Goal: Navigation & Orientation: Find specific page/section

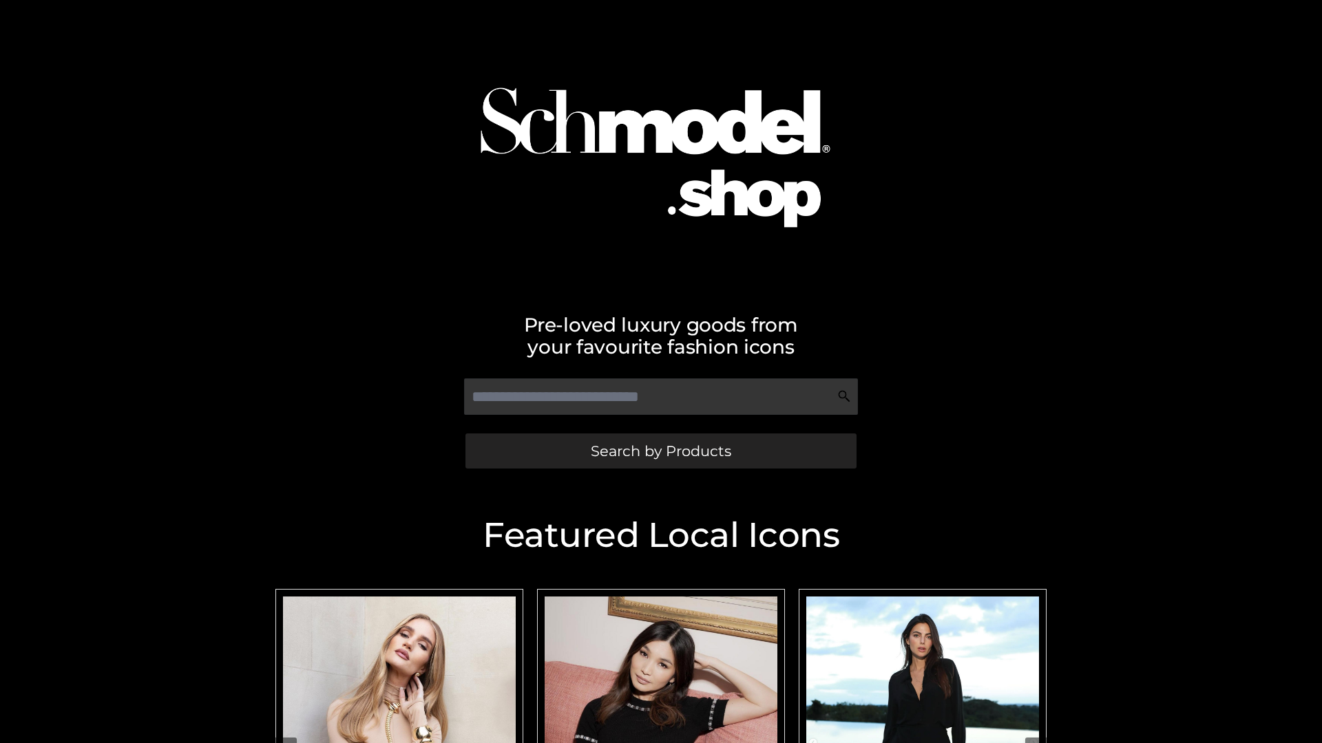
click at [660, 451] on span "Search by Products" at bounding box center [661, 451] width 140 height 14
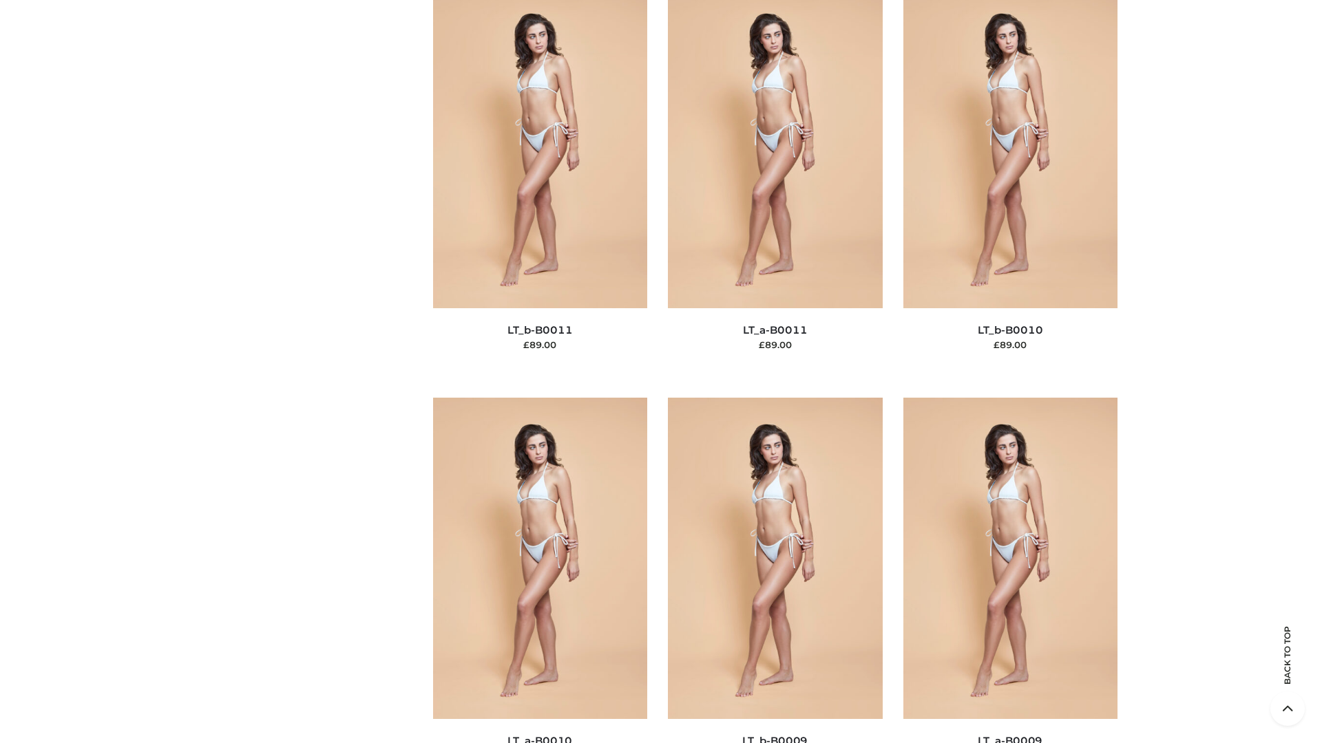
scroll to position [6182, 0]
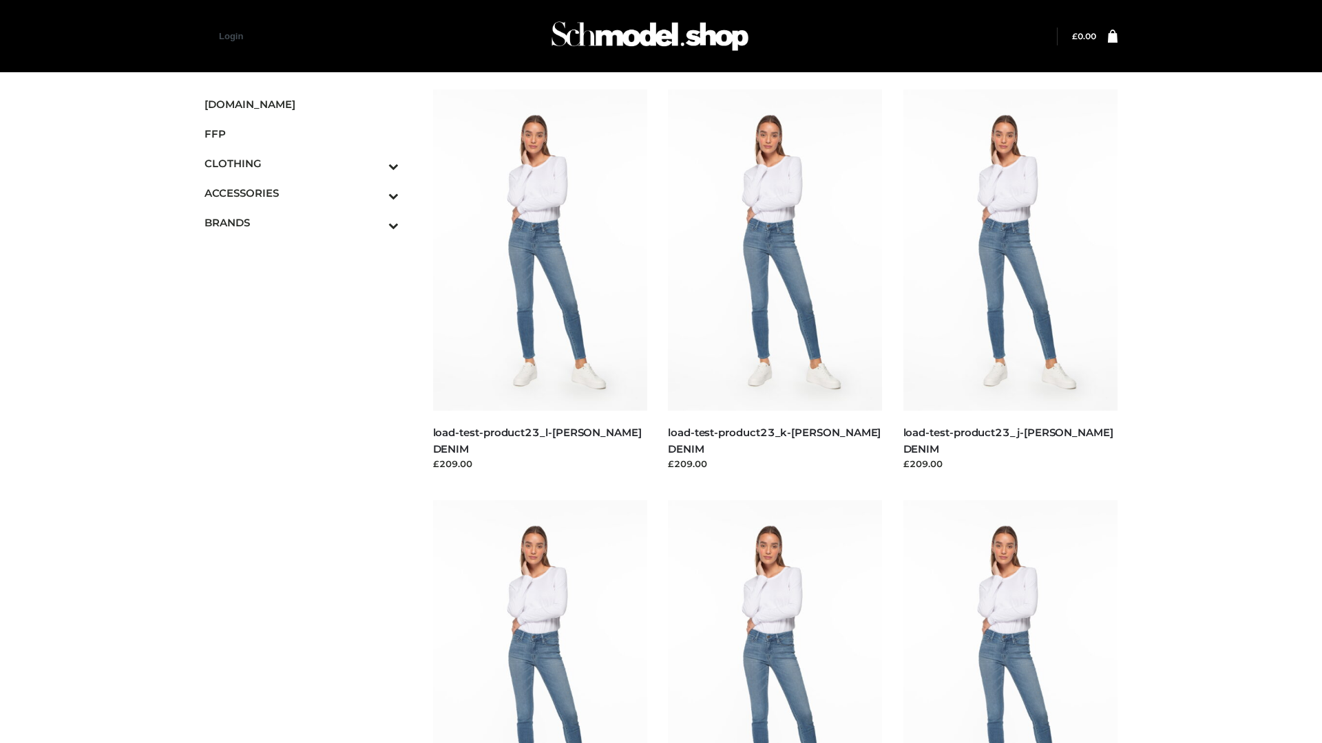
scroll to position [1207, 0]
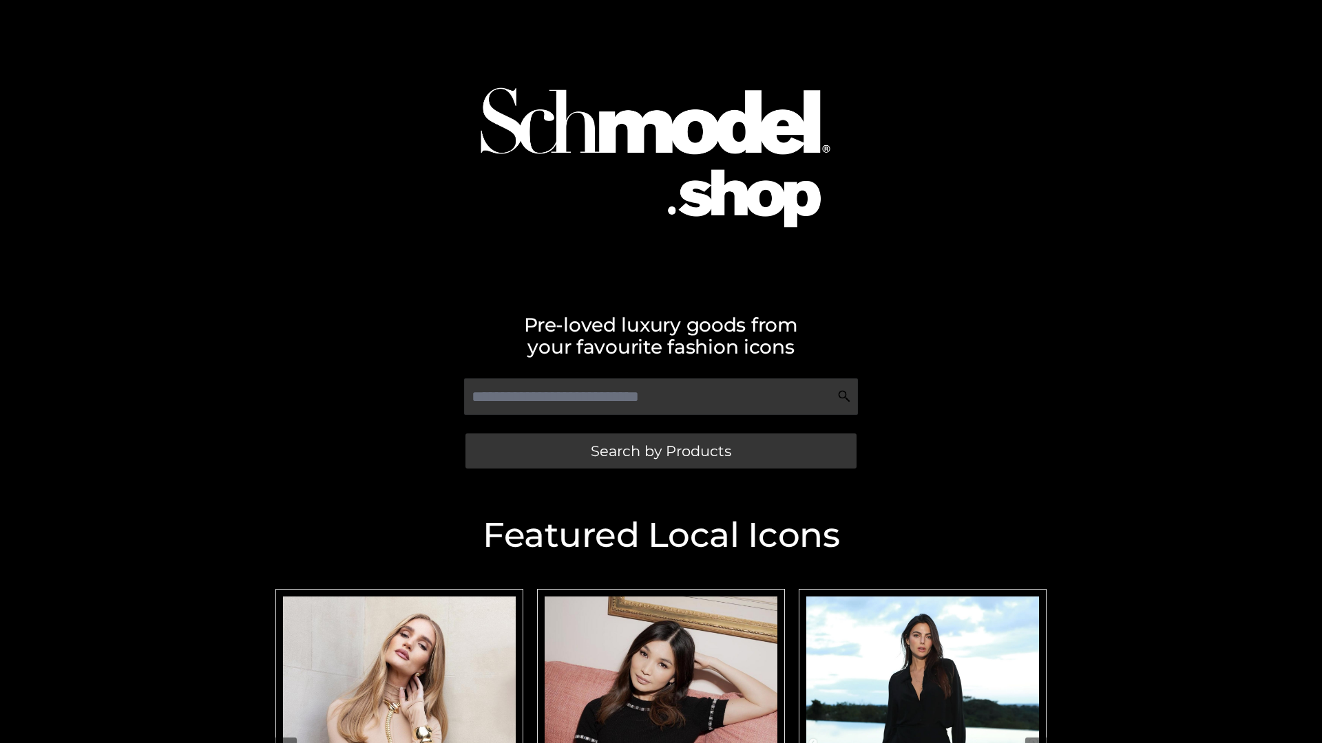
click at [660, 451] on span "Search by Products" at bounding box center [661, 451] width 140 height 14
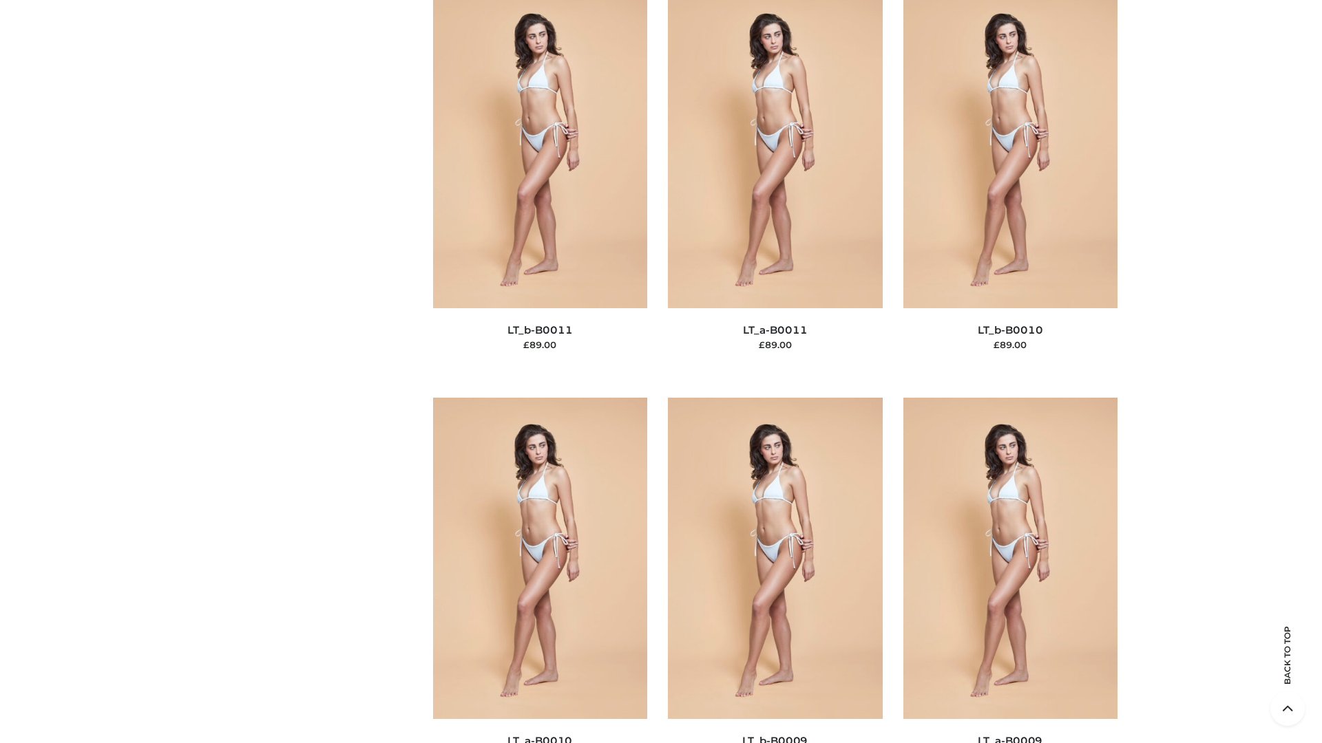
scroll to position [6182, 0]
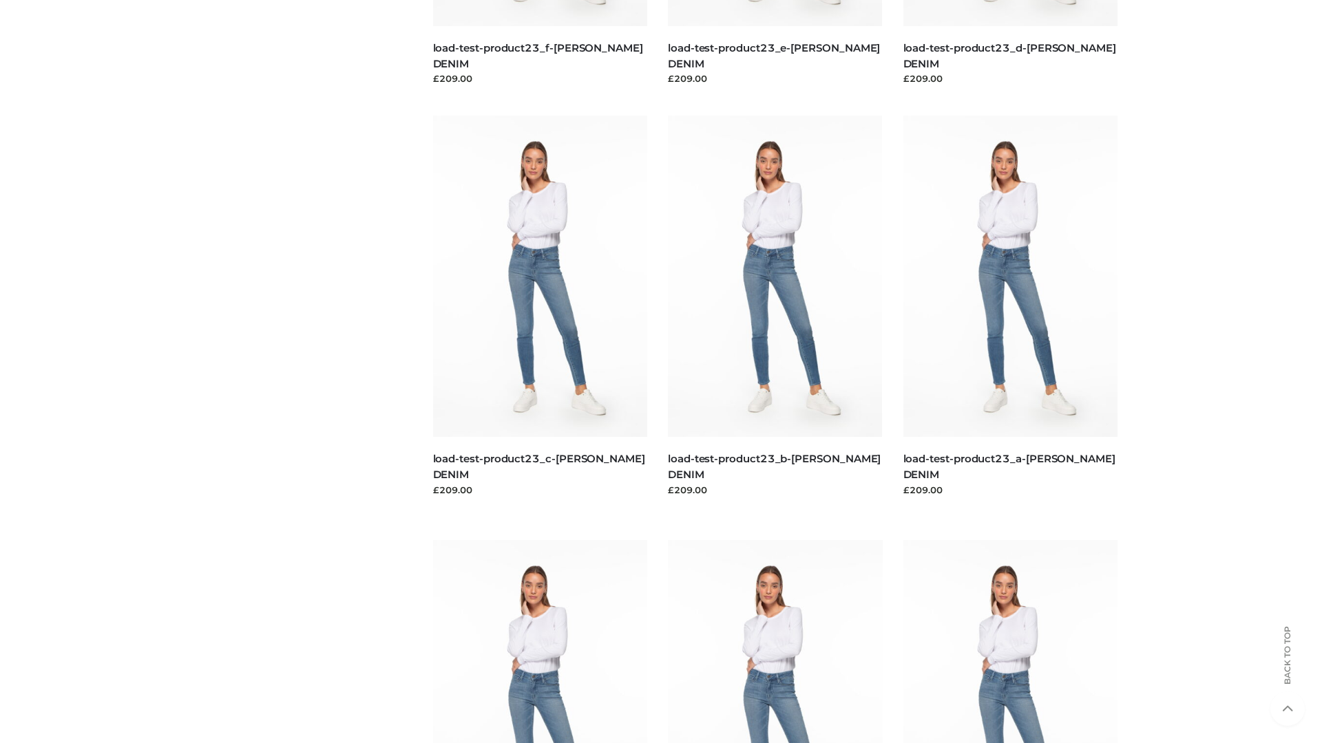
scroll to position [1207, 0]
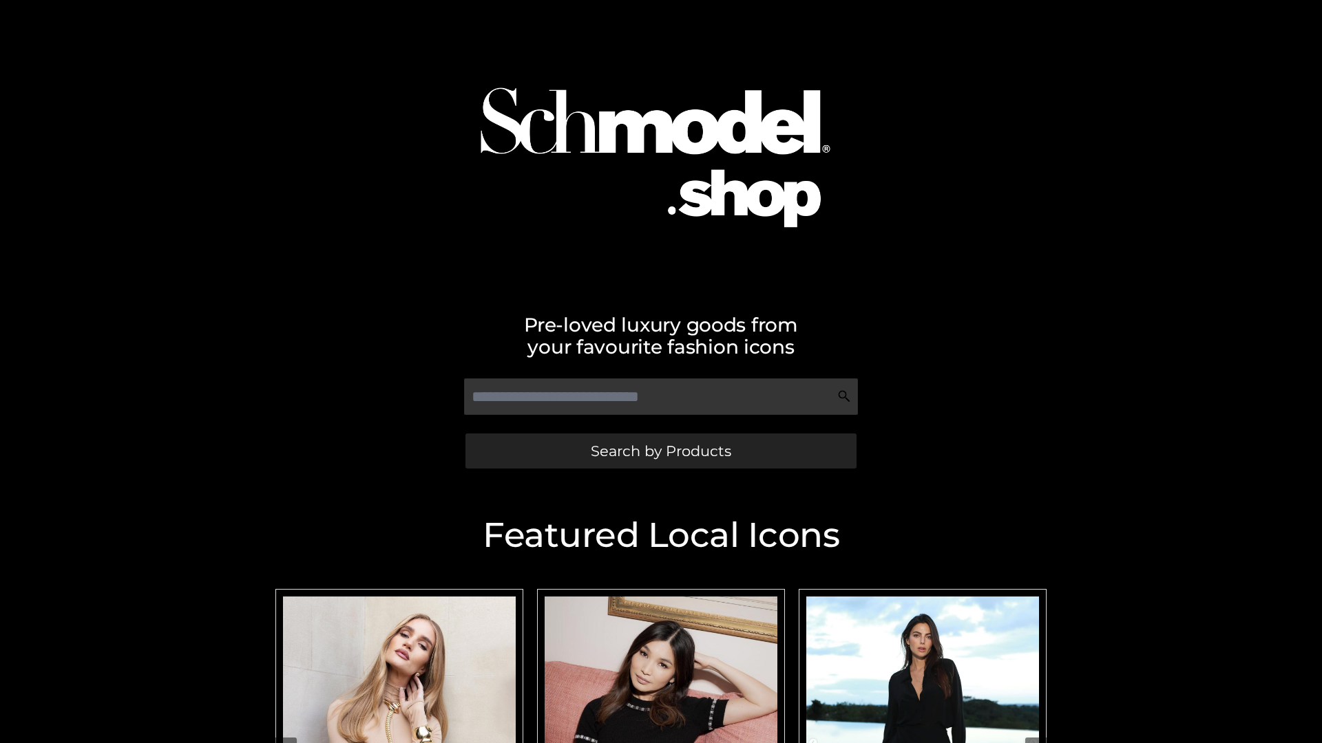
click at [660, 451] on span "Search by Products" at bounding box center [661, 451] width 140 height 14
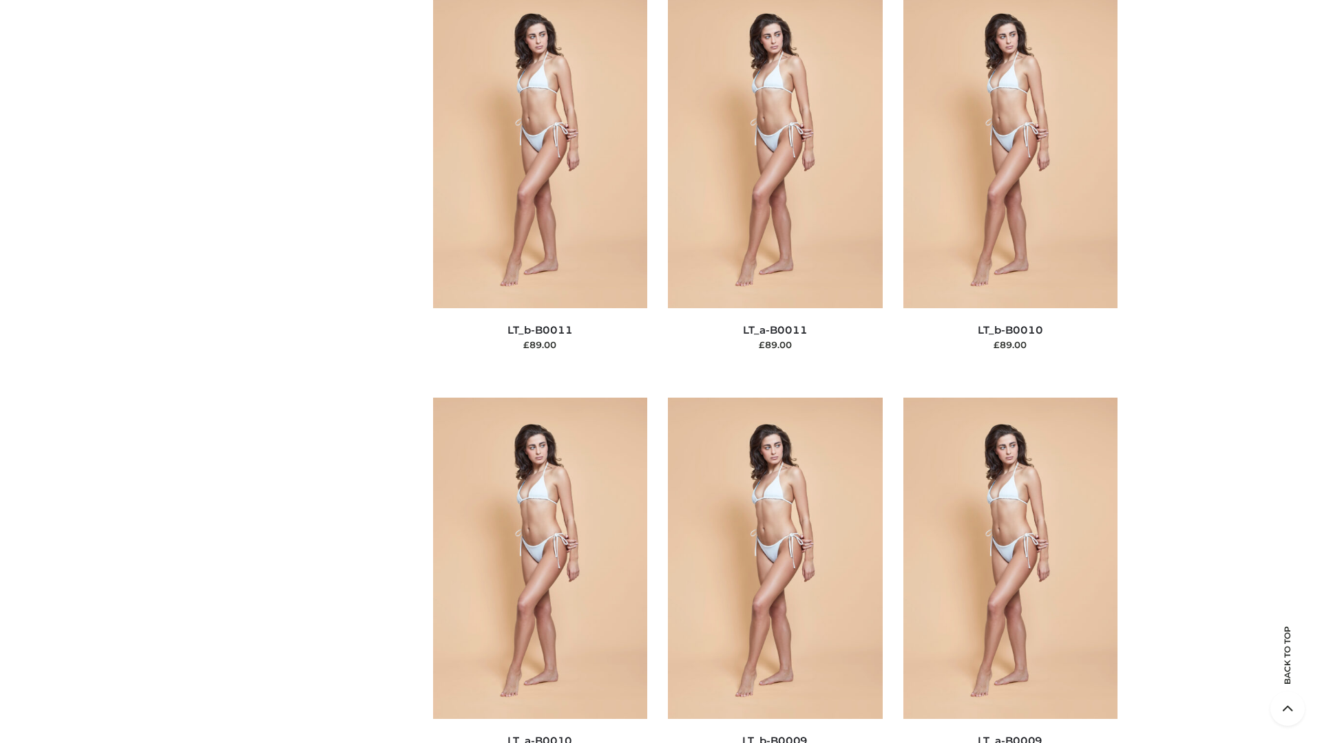
scroll to position [6182, 0]
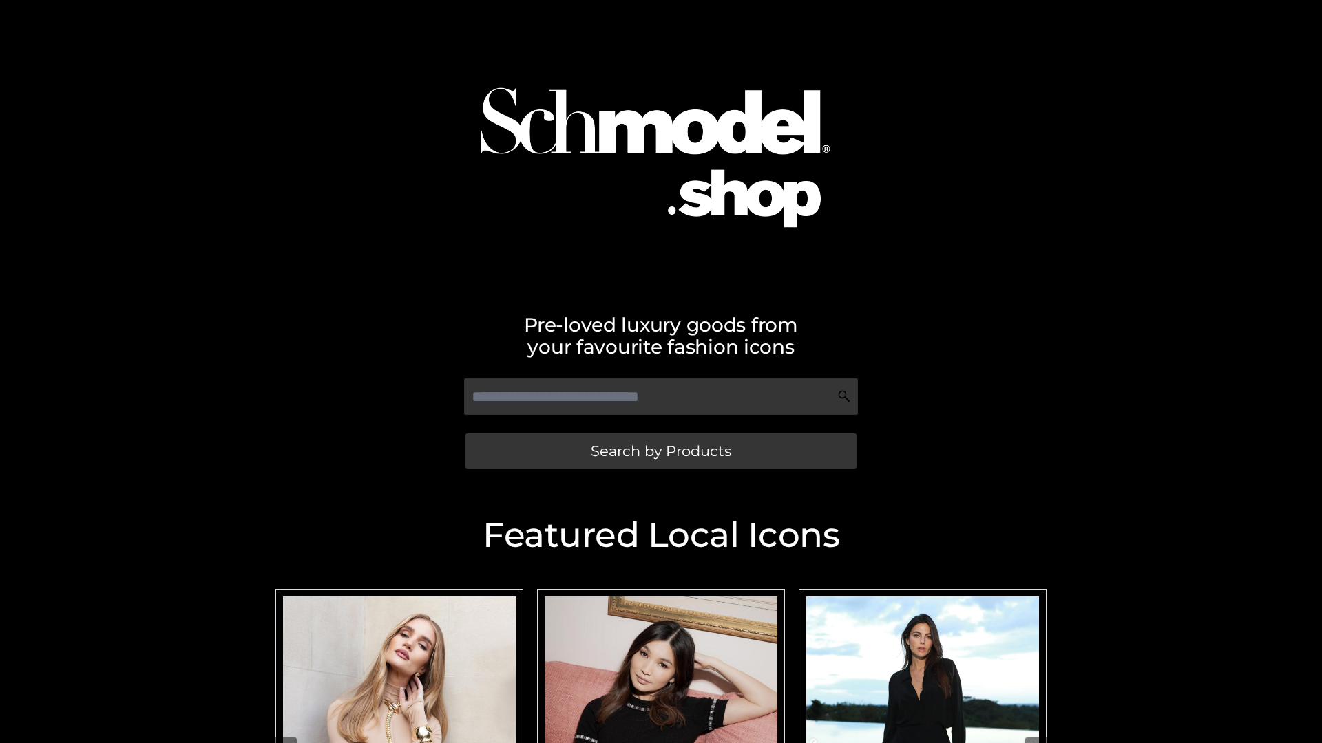
click at [660, 451] on span "Search by Products" at bounding box center [661, 451] width 140 height 14
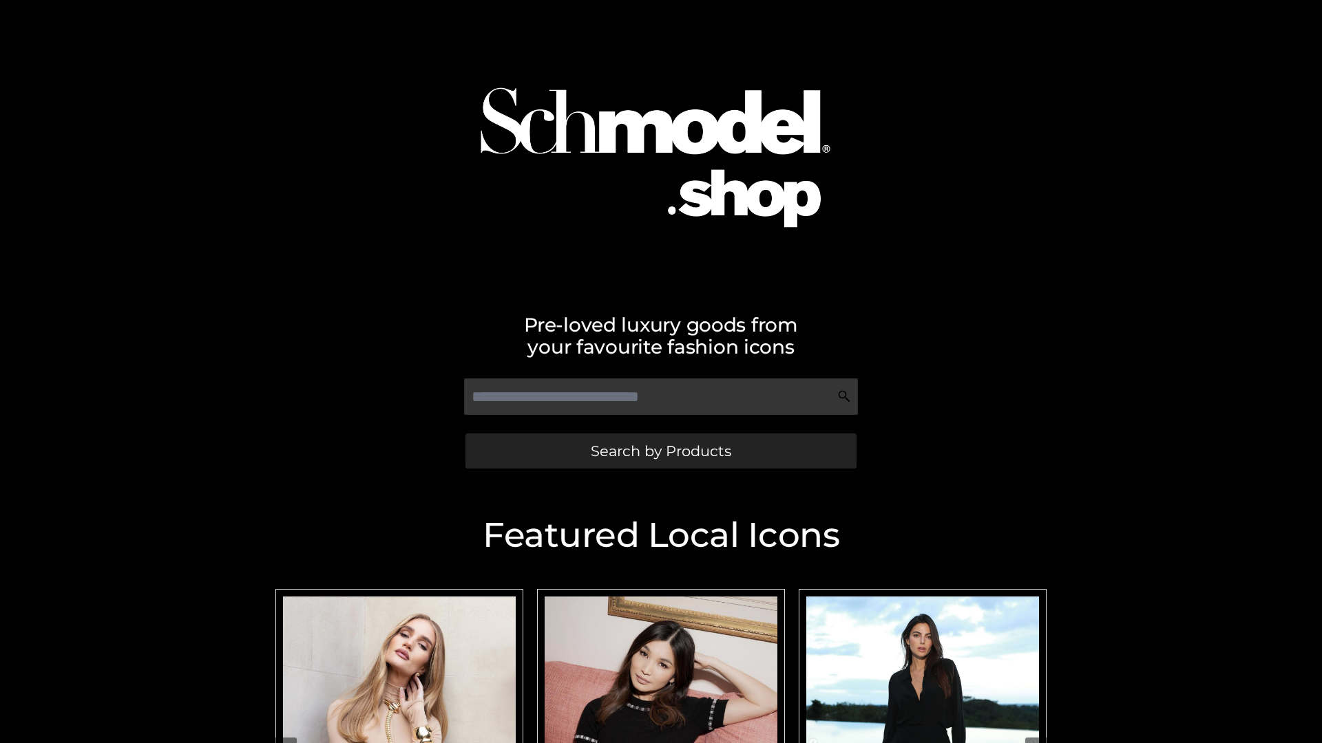
click at [660, 451] on span "Search by Products" at bounding box center [661, 451] width 140 height 14
